Goal: Navigation & Orientation: Find specific page/section

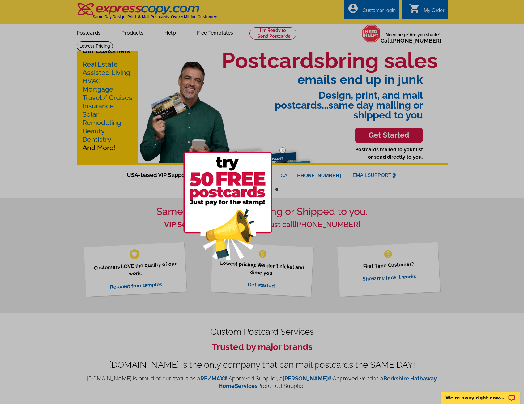
click at [69, 36] on div at bounding box center [262, 202] width 524 height 404
click at [281, 151] on img at bounding box center [282, 150] width 18 height 18
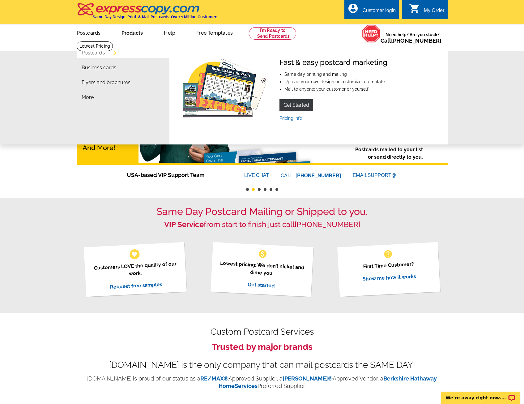
click at [135, 37] on link "Products" at bounding box center [132, 32] width 41 height 15
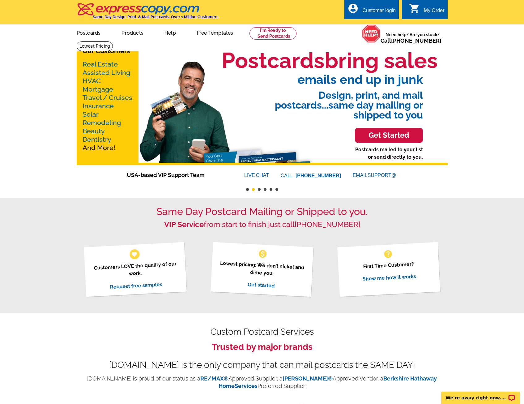
click at [137, 33] on link "Products" at bounding box center [133, 32] width 42 height 15
